Goal: Browse casually

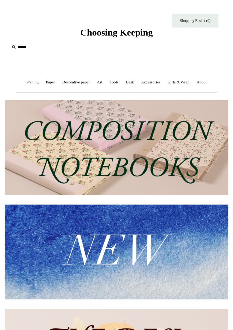
click at [32, 85] on link "Writing +" at bounding box center [32, 82] width 19 height 16
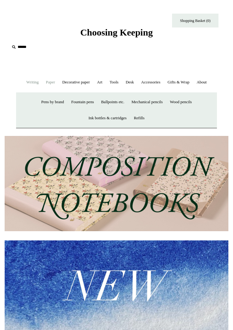
click at [54, 84] on link "Paper +" at bounding box center [50, 82] width 15 height 16
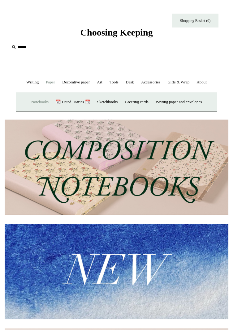
click at [31, 110] on link "Notebooks +" at bounding box center [39, 102] width 23 height 16
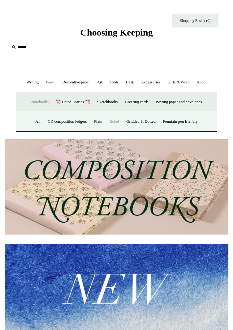
click at [112, 130] on link "Ruled" at bounding box center [114, 121] width 16 height 16
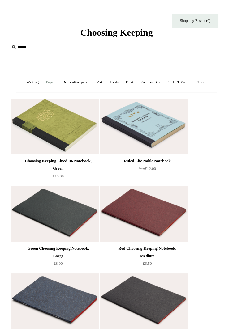
click at [53, 83] on link "Paper +" at bounding box center [50, 82] width 15 height 16
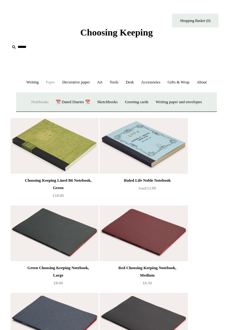
click at [32, 110] on link "Notebooks +" at bounding box center [39, 102] width 23 height 16
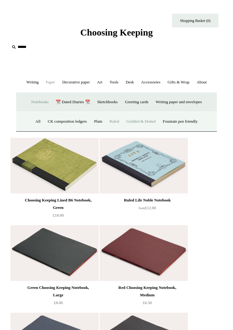
click at [143, 130] on link "Gridded & Dotted" at bounding box center [141, 121] width 36 height 16
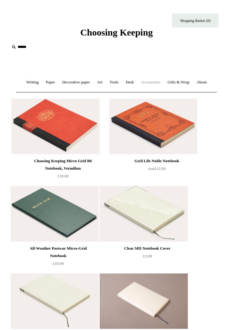
click at [163, 85] on link "Accessories +" at bounding box center [150, 82] width 25 height 16
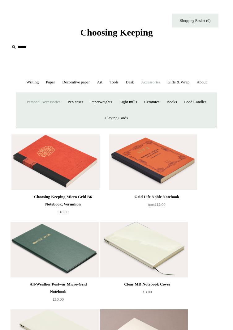
click at [57, 110] on link "Personal Accessories +" at bounding box center [43, 102] width 40 height 16
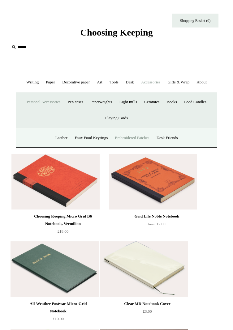
click at [137, 146] on link "Embroidered Patches" at bounding box center [132, 138] width 40 height 16
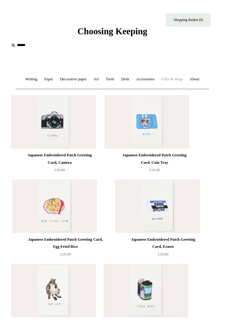
click at [192, 78] on link "Gifts & Wrap +" at bounding box center [178, 82] width 28 height 16
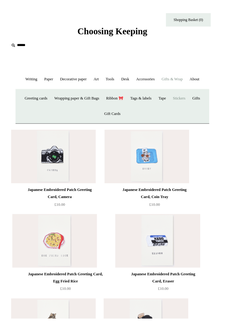
click at [195, 110] on link "Stickers" at bounding box center [185, 102] width 19 height 16
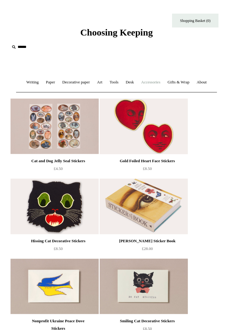
click at [163, 82] on link "Accessories +" at bounding box center [150, 82] width 25 height 16
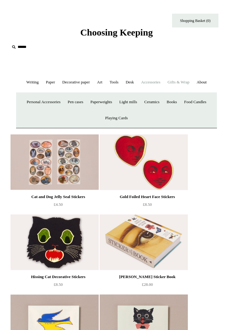
click at [190, 79] on link "Gifts & Wrap +" at bounding box center [178, 82] width 28 height 16
click at [160, 110] on link "Tags & labels" at bounding box center [146, 102] width 28 height 16
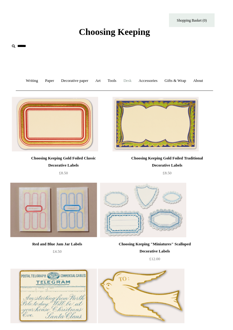
click at [137, 83] on link "Desk +" at bounding box center [129, 82] width 15 height 16
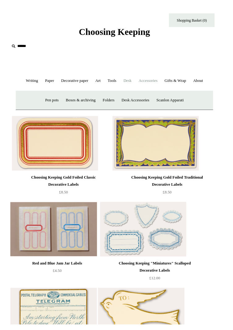
click at [163, 82] on link "Accessories +" at bounding box center [150, 82] width 25 height 16
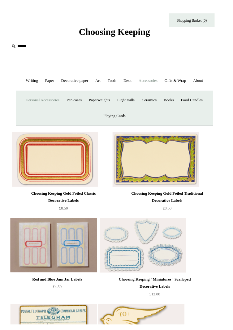
click at [57, 110] on link "Personal Accessories +" at bounding box center [43, 102] width 40 height 16
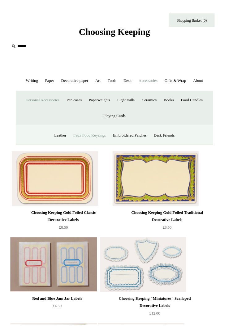
click at [89, 146] on link "Faux Food Keyrings" at bounding box center [90, 138] width 39 height 16
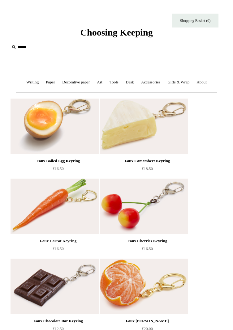
click at [21, 52] on input "text" at bounding box center [48, 46] width 76 height 11
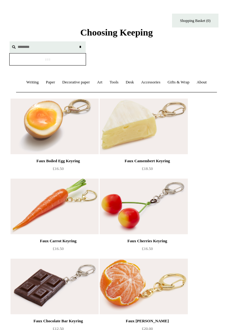
type input "*******"
click at [77, 41] on input "*" at bounding box center [80, 46] width 6 height 11
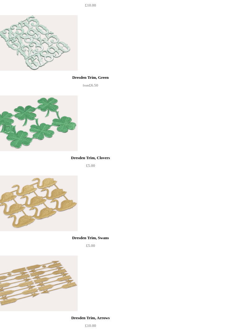
scroll to position [221, 0]
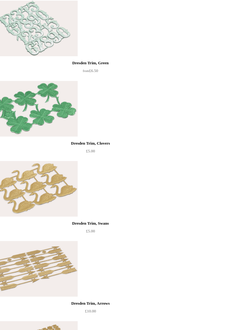
click at [47, 137] on img at bounding box center [34, 109] width 88 height 56
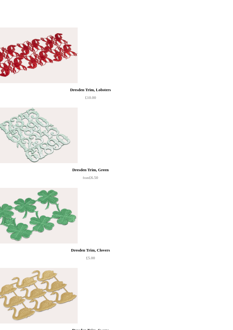
scroll to position [127, 0]
click at [109, 254] on div "Dresden Trim, Clovers" at bounding box center [90, 250] width 173 height 7
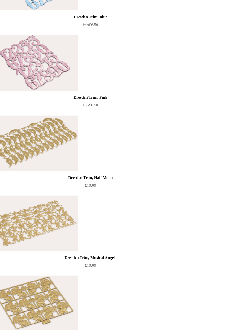
scroll to position [1403, 0]
click at [44, 241] on img at bounding box center [34, 223] width 88 height 56
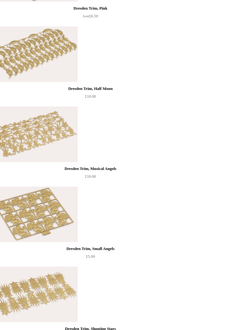
scroll to position [1491, 0]
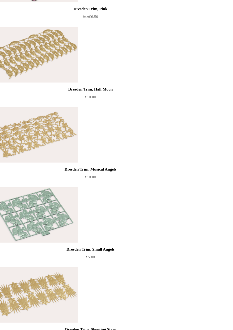
click at [61, 235] on img at bounding box center [34, 215] width 88 height 56
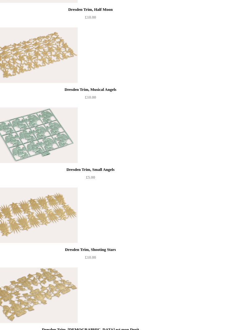
scroll to position [1571, 0]
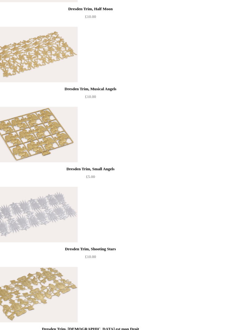
click at [58, 231] on img at bounding box center [34, 215] width 88 height 56
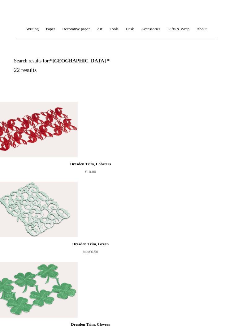
scroll to position [0, 0]
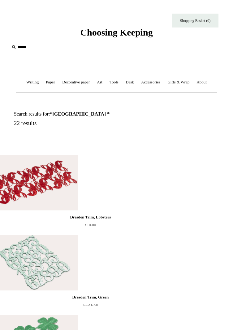
click at [18, 47] on input "text" at bounding box center [48, 46] width 76 height 11
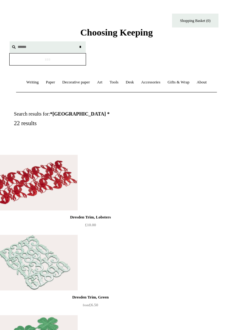
type input "******"
click at [77, 41] on input "*" at bounding box center [80, 46] width 6 height 11
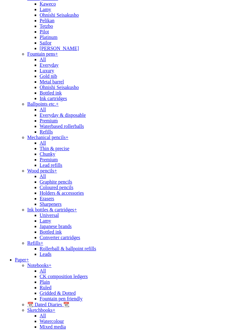
scroll to position [48, 0]
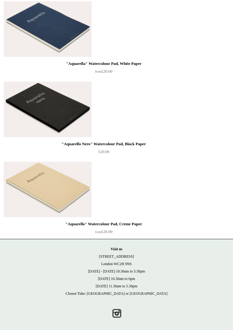
scroll to position [390, 0]
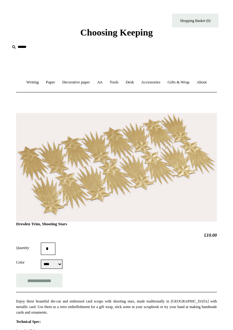
click at [60, 269] on select "**** ******" at bounding box center [52, 264] width 22 height 9
click at [104, 287] on form "**********" at bounding box center [116, 265] width 201 height 45
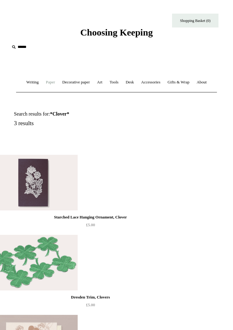
click at [52, 84] on link "Paper +" at bounding box center [50, 82] width 15 height 16
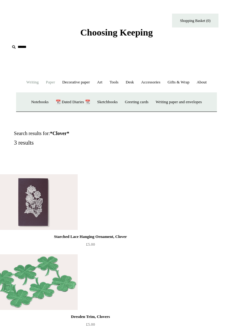
click at [31, 84] on link "Writing +" at bounding box center [32, 82] width 19 height 16
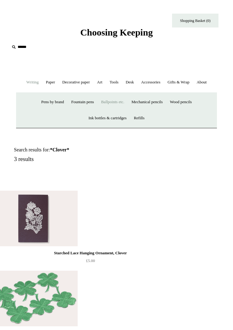
click at [114, 110] on link "Ballpoints etc. +" at bounding box center [112, 102] width 29 height 16
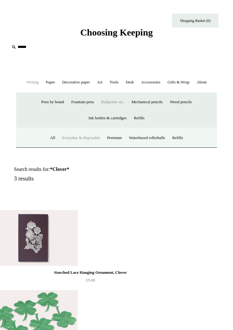
click at [82, 146] on link "Everyday & disposable" at bounding box center [81, 138] width 44 height 16
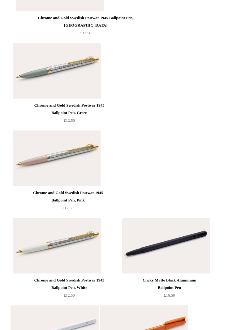
scroll to position [406, 0]
click at [81, 186] on img at bounding box center [57, 158] width 88 height 56
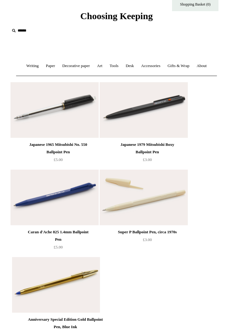
scroll to position [0, 0]
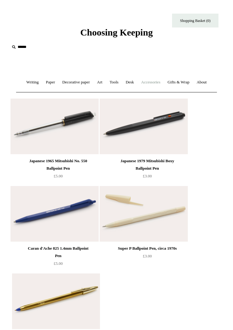
click at [163, 83] on link "Accessories +" at bounding box center [150, 82] width 25 height 16
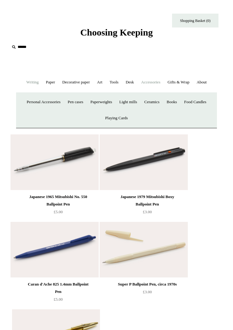
click at [32, 86] on link "Writing +" at bounding box center [32, 82] width 19 height 16
click at [77, 110] on link "Fountain pens +" at bounding box center [82, 102] width 29 height 16
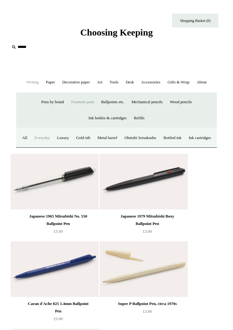
click at [50, 146] on link "Everyday" at bounding box center [42, 138] width 22 height 16
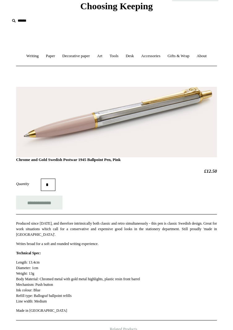
scroll to position [26, 0]
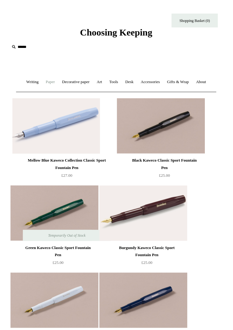
click at [46, 78] on link "Paper +" at bounding box center [50, 82] width 15 height 16
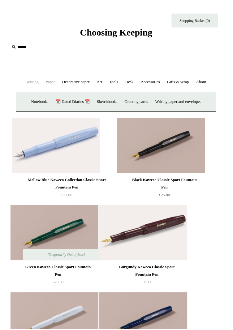
click at [32, 87] on link "Writing +" at bounding box center [32, 82] width 19 height 16
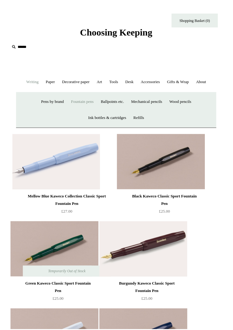
click at [85, 110] on link "Fountain pens +" at bounding box center [82, 102] width 29 height 16
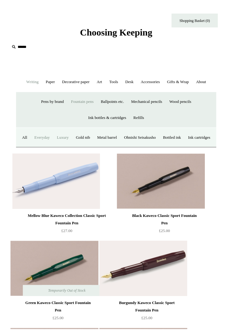
click at [72, 146] on link "Luxury" at bounding box center [63, 138] width 18 height 16
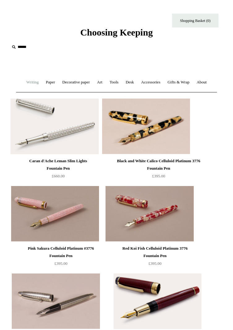
click at [36, 83] on link "Writing +" at bounding box center [32, 82] width 19 height 16
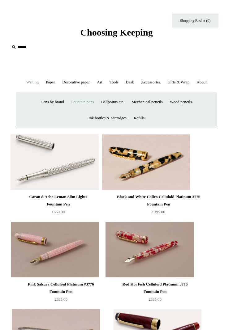
click at [80, 110] on link "Fountain pens +" at bounding box center [82, 102] width 29 height 16
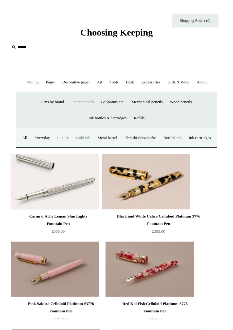
click at [93, 146] on link "Gold nib" at bounding box center [83, 138] width 20 height 16
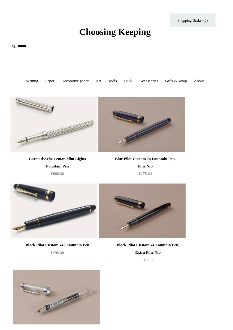
click at [137, 78] on link "Desk +" at bounding box center [129, 82] width 15 height 16
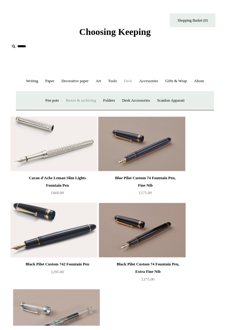
click at [78, 110] on link "Boxes & archiving" at bounding box center [82, 102] width 36 height 16
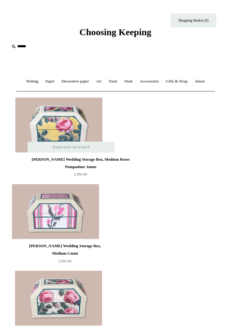
click at [134, 36] on span "Choosing Keeping" at bounding box center [116, 32] width 72 height 10
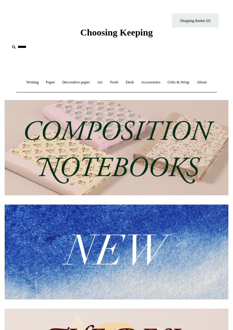
click at [121, 259] on img at bounding box center [116, 252] width 223 height 95
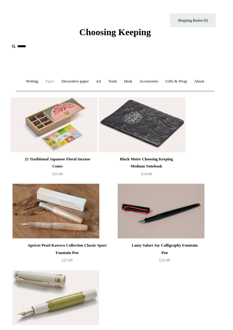
click at [53, 81] on link "Paper +" at bounding box center [50, 82] width 15 height 16
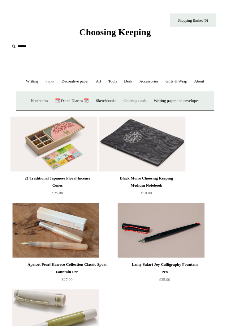
click at [141, 110] on link "Greeting cards +" at bounding box center [137, 102] width 30 height 16
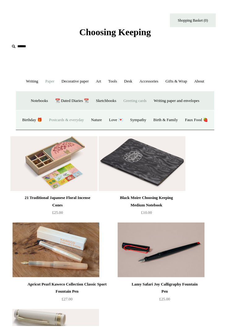
click at [84, 130] on link "Postcards & everyday" at bounding box center [67, 121] width 41 height 16
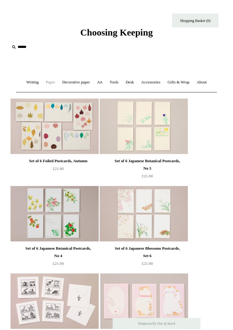
click at [54, 83] on link "Paper +" at bounding box center [50, 82] width 15 height 16
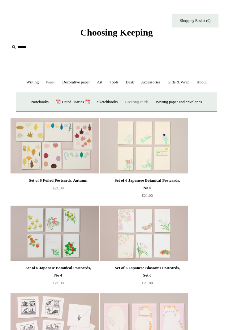
click at [142, 110] on link "Greeting cards +" at bounding box center [137, 102] width 30 height 16
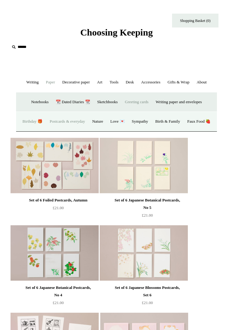
click at [41, 130] on link "Birthday 🎁" at bounding box center [32, 121] width 26 height 16
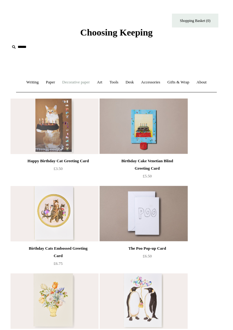
click at [77, 83] on link "Decorative paper +" at bounding box center [76, 82] width 34 height 16
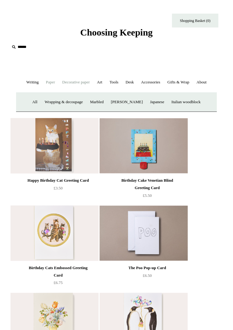
click at [55, 83] on link "Paper +" at bounding box center [50, 82] width 15 height 16
click at [185, 110] on link "Writing paper and envelopes +" at bounding box center [178, 102] width 52 height 16
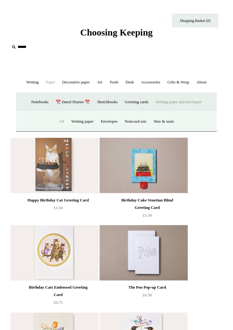
click at [56, 130] on link "All" at bounding box center [61, 121] width 11 height 16
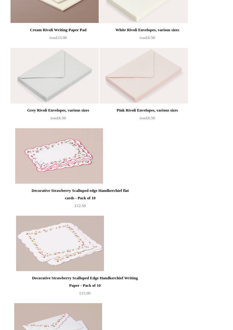
scroll to position [296, 0]
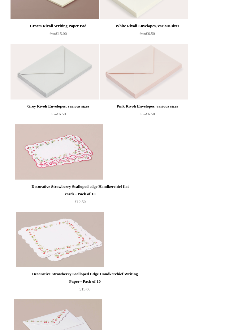
click at [159, 100] on img at bounding box center [144, 72] width 88 height 56
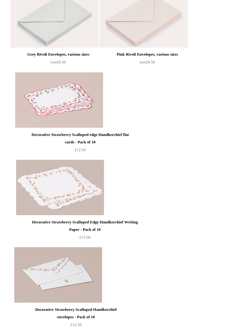
scroll to position [347, 0]
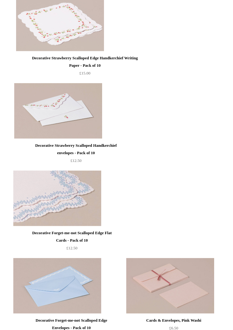
click at [84, 226] on img at bounding box center [57, 199] width 88 height 56
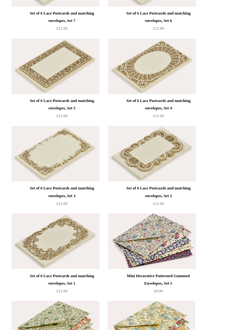
scroll to position [1782, 0]
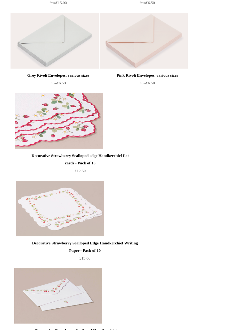
click at [81, 149] on img at bounding box center [59, 121] width 88 height 56
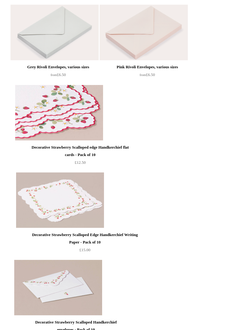
scroll to position [343, 0]
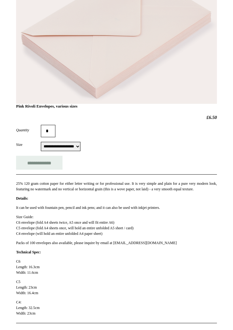
scroll to position [151, 0]
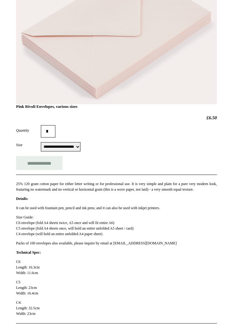
click at [78, 151] on select "**********" at bounding box center [61, 146] width 40 height 9
click at [150, 151] on div "**********" at bounding box center [116, 146] width 201 height 9
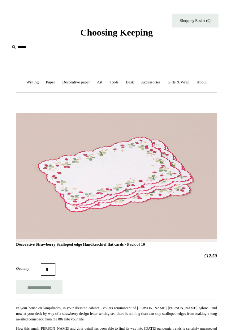
click at [126, 211] on h1 "Decorative Strawberry Scalloped edge Handkerchief flat cards - Pack of 10" at bounding box center [116, 185] width 201 height 123
click at [155, 207] on h1 "Decorative Strawberry Scalloped edge Handkerchief flat cards - Pack of 10" at bounding box center [116, 185] width 201 height 123
click at [127, 203] on h1 "Decorative Strawberry Scalloped edge Handkerchief flat cards - Pack of 10" at bounding box center [116, 185] width 201 height 123
click at [137, 82] on link "Desk +" at bounding box center [129, 82] width 15 height 16
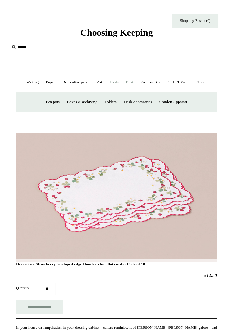
click at [121, 84] on link "Tools +" at bounding box center [113, 82] width 15 height 16
click at [196, 110] on link "Tape +" at bounding box center [189, 102] width 14 height 16
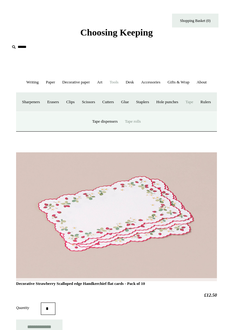
click at [138, 130] on link "Tape rolls" at bounding box center [133, 121] width 22 height 16
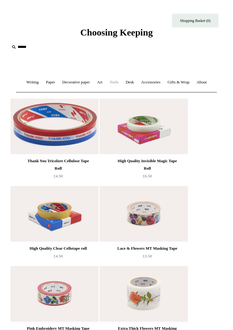
click at [121, 84] on link "Tools +" at bounding box center [113, 82] width 15 height 16
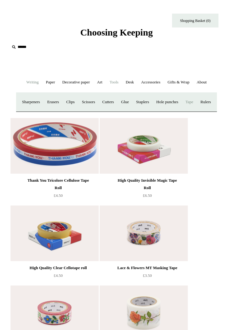
click at [34, 81] on link "Writing +" at bounding box center [32, 82] width 19 height 16
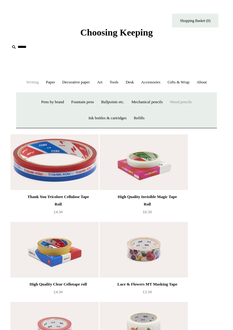
click at [193, 110] on link "Wood pencils +" at bounding box center [181, 102] width 28 height 16
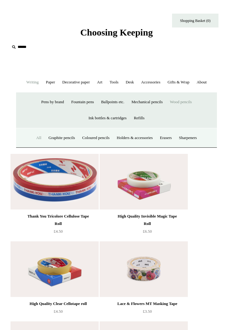
click at [33, 146] on link "All" at bounding box center [38, 138] width 11 height 16
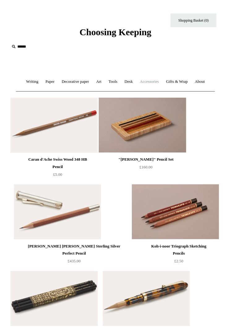
click at [163, 82] on link "Accessories +" at bounding box center [150, 82] width 25 height 16
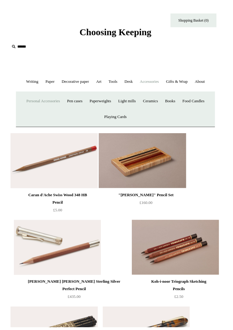
click at [59, 110] on link "Personal Accessories +" at bounding box center [43, 102] width 40 height 16
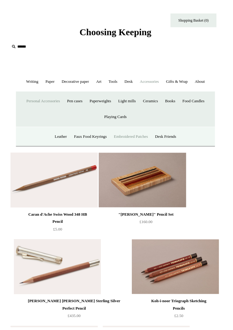
click at [142, 146] on link "Embroidered Patches" at bounding box center [132, 138] width 40 height 16
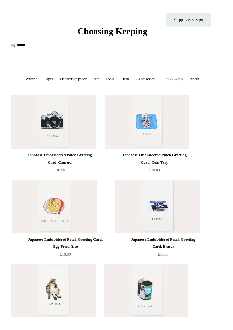
click at [192, 82] on link "Gifts & Wrap +" at bounding box center [178, 82] width 28 height 16
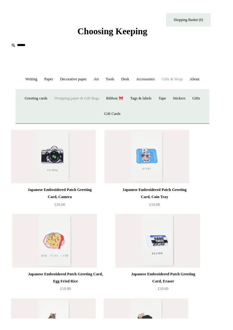
click at [87, 110] on link "Wrapping paper & Gift Bags" at bounding box center [79, 102] width 53 height 16
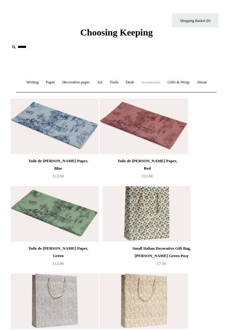
click at [163, 81] on link "Accessories +" at bounding box center [150, 82] width 25 height 16
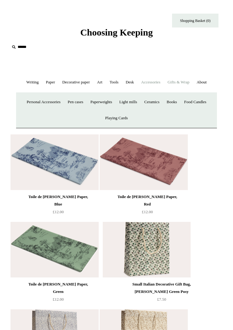
click at [192, 85] on link "Gifts & Wrap +" at bounding box center [178, 82] width 28 height 16
click at [129, 110] on link "Ribbon 🎀" at bounding box center [119, 102] width 24 height 16
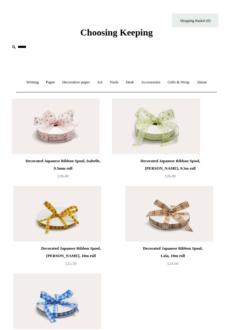
click at [213, 171] on link "Decorated Japanese Ribbon Spool, Sally, 9.5m roll £26.00" at bounding box center [169, 167] width 91 height 26
click at [163, 83] on link "Accessories +" at bounding box center [150, 82] width 25 height 16
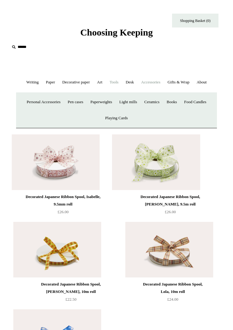
click at [121, 81] on link "Tools +" at bounding box center [113, 82] width 15 height 16
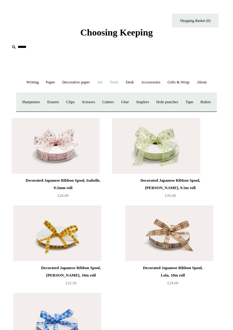
click at [105, 83] on link "Art +" at bounding box center [99, 82] width 11 height 16
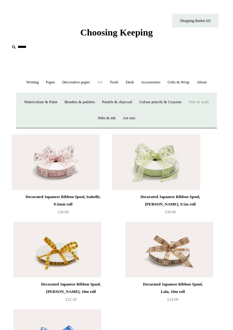
click at [185, 110] on link "Wax & seals" at bounding box center [198, 102] width 26 height 16
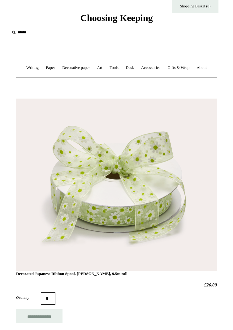
scroll to position [15, 0]
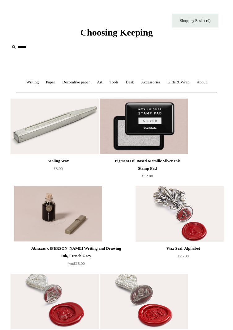
click at [68, 148] on img at bounding box center [55, 127] width 88 height 56
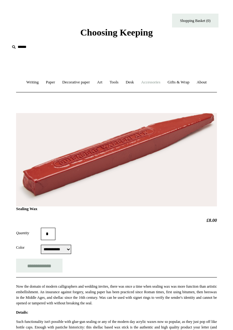
click at [163, 83] on link "Accessories +" at bounding box center [150, 82] width 25 height 16
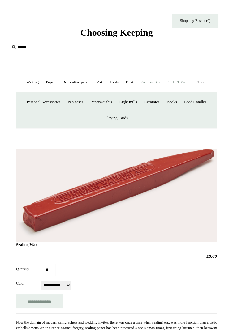
click at [192, 83] on link "Gifts & Wrap +" at bounding box center [178, 82] width 28 height 16
click at [160, 110] on link "Tags & labels" at bounding box center [146, 102] width 28 height 16
